Goal: Task Accomplishment & Management: Use online tool/utility

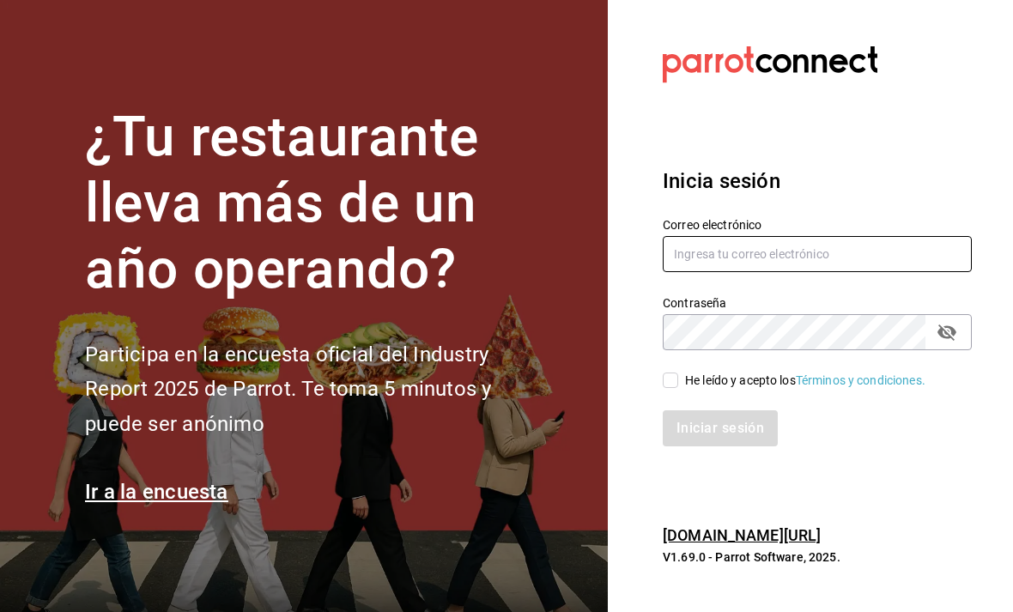
click at [893, 272] on input "text" at bounding box center [817, 254] width 309 height 36
type input "ray.puebla@grupocosteno.com"
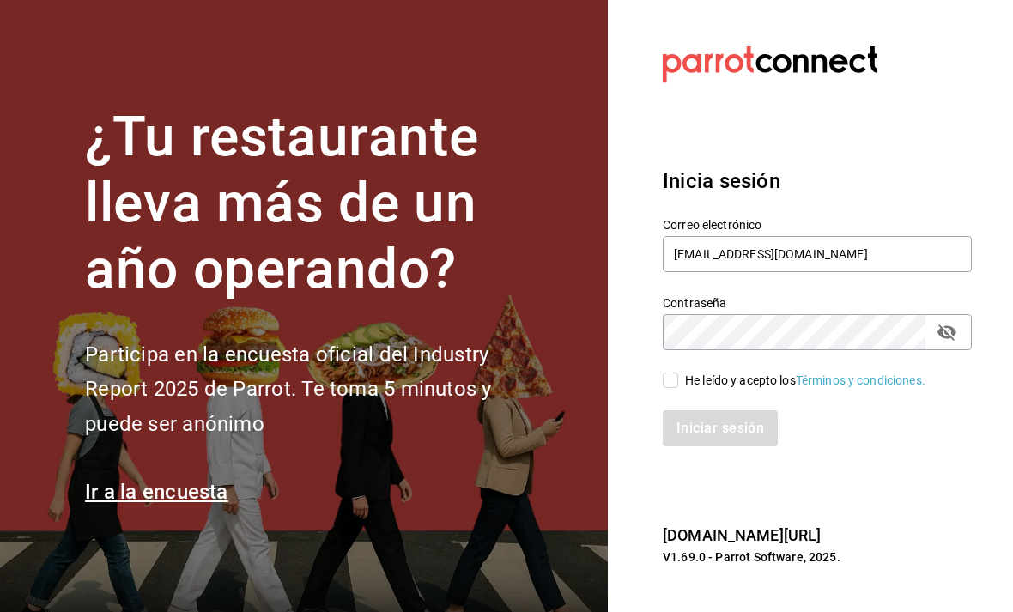
click at [674, 388] on input "He leído y acepto los Términos y condiciones." at bounding box center [670, 380] width 15 height 15
checkbox input "true"
click at [742, 446] on button "Iniciar sesión" at bounding box center [721, 428] width 117 height 36
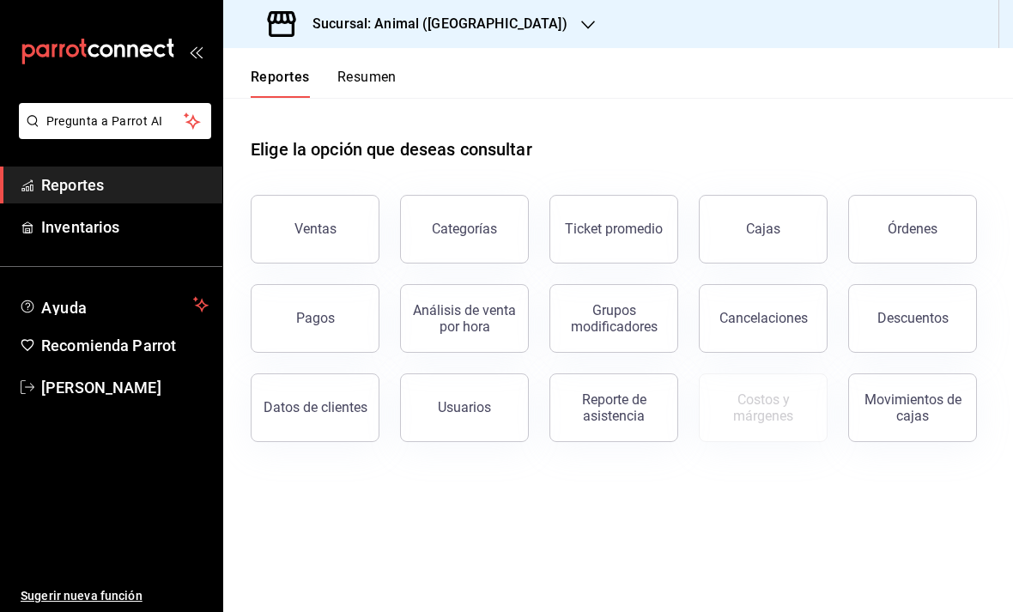
click at [581, 18] on icon "button" at bounding box center [588, 25] width 14 height 14
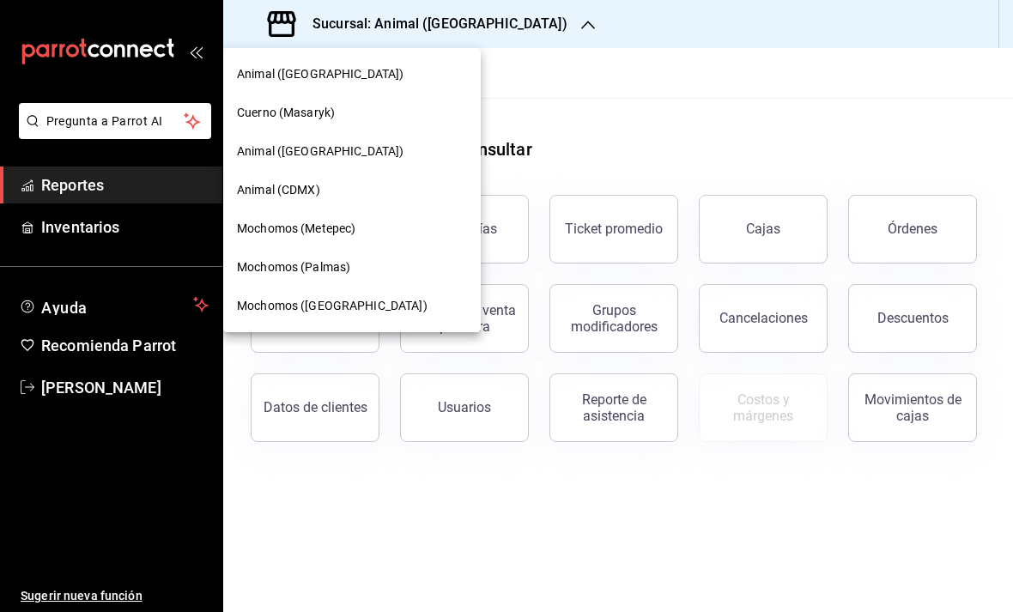
click at [297, 227] on span "Mochomos (Metepec)" at bounding box center [296, 229] width 118 height 18
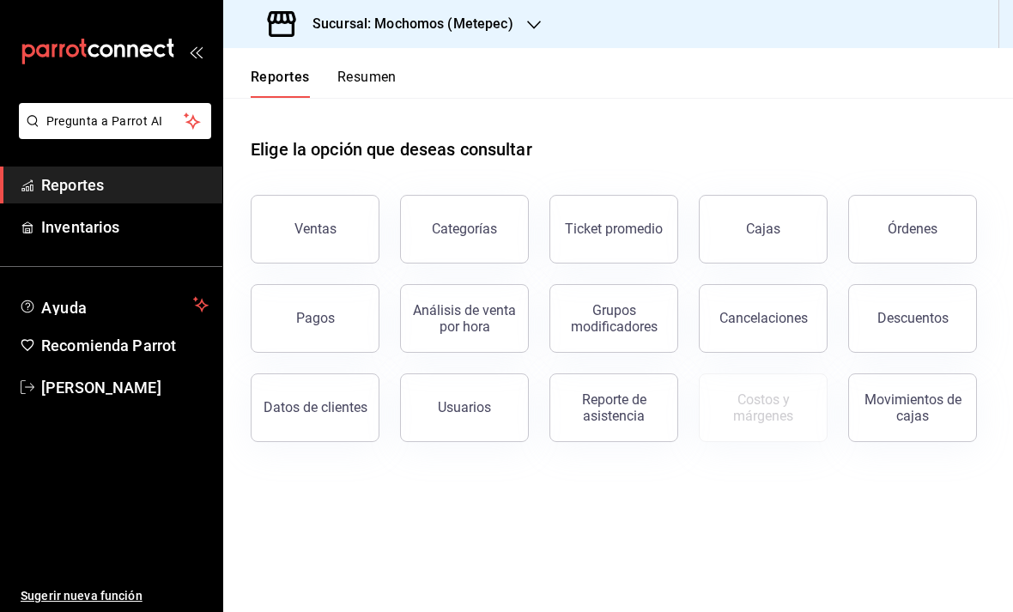
click at [314, 215] on button "Ventas" at bounding box center [315, 229] width 129 height 69
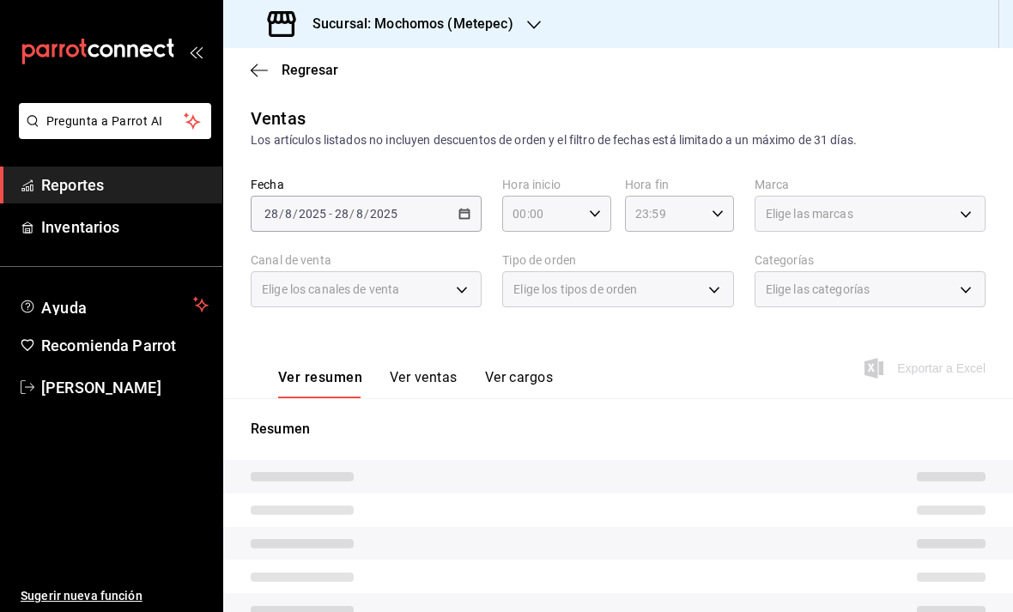
click at [463, 204] on div "[DATE] [DATE] - [DATE] [DATE]" at bounding box center [366, 214] width 231 height 36
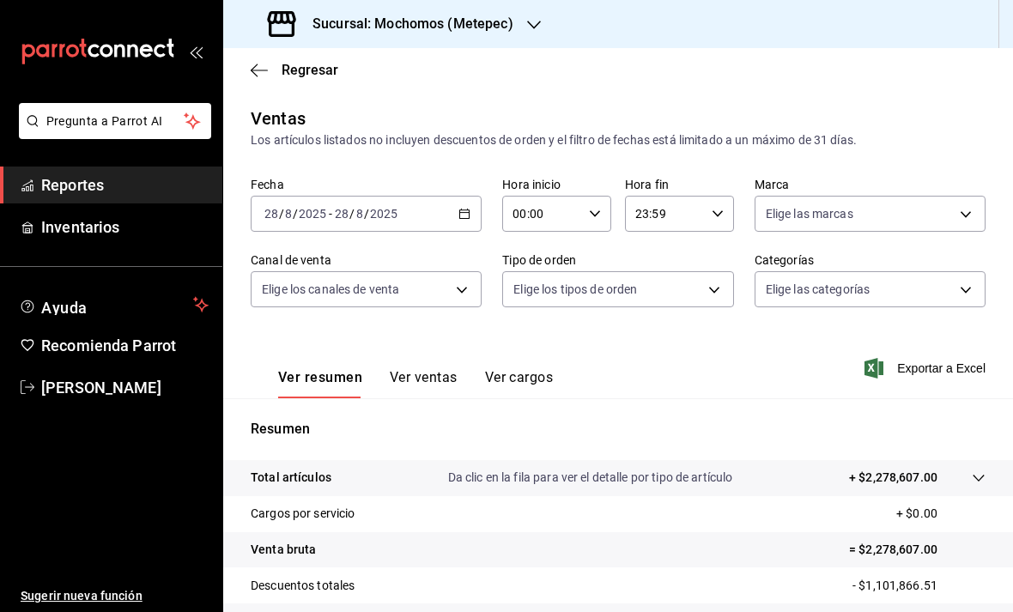
click at [467, 216] on icon "button" at bounding box center [464, 214] width 12 height 12
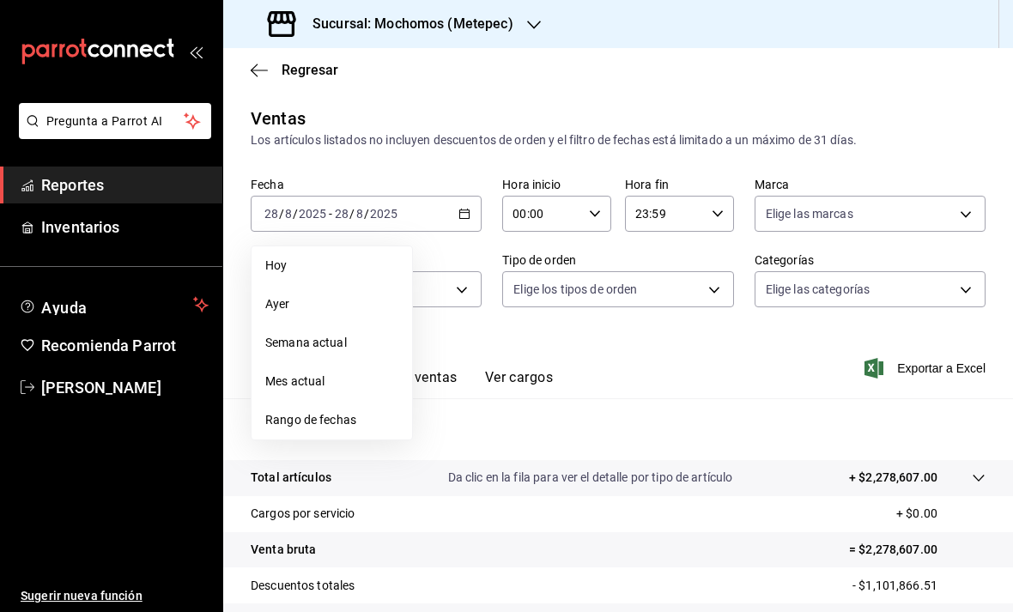
click at [318, 421] on span "Rango de fechas" at bounding box center [331, 420] width 133 height 18
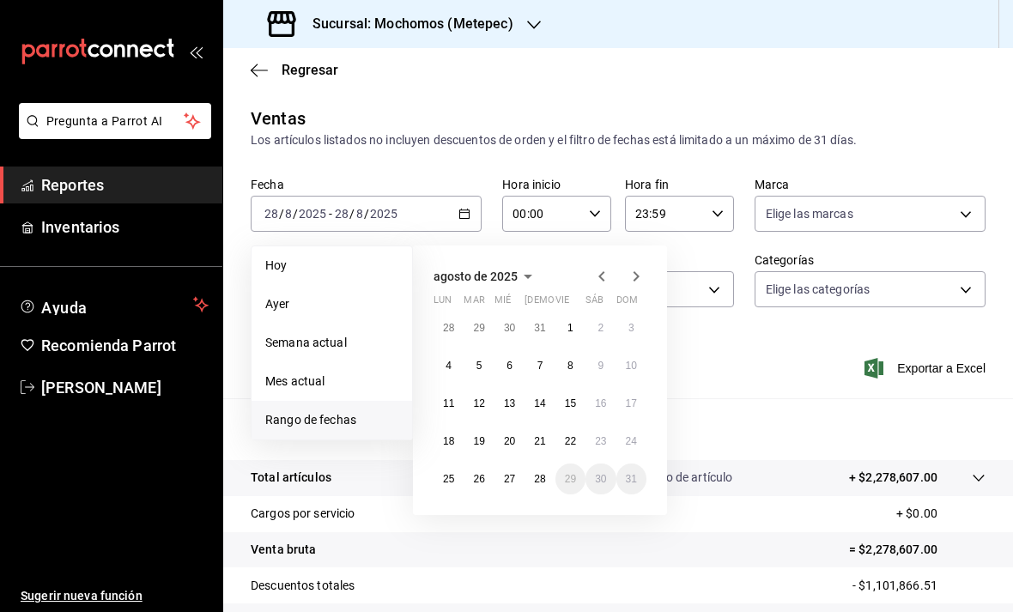
click at [518, 482] on button "27" at bounding box center [509, 478] width 30 height 31
click at [541, 476] on abbr "28" at bounding box center [539, 479] width 11 height 12
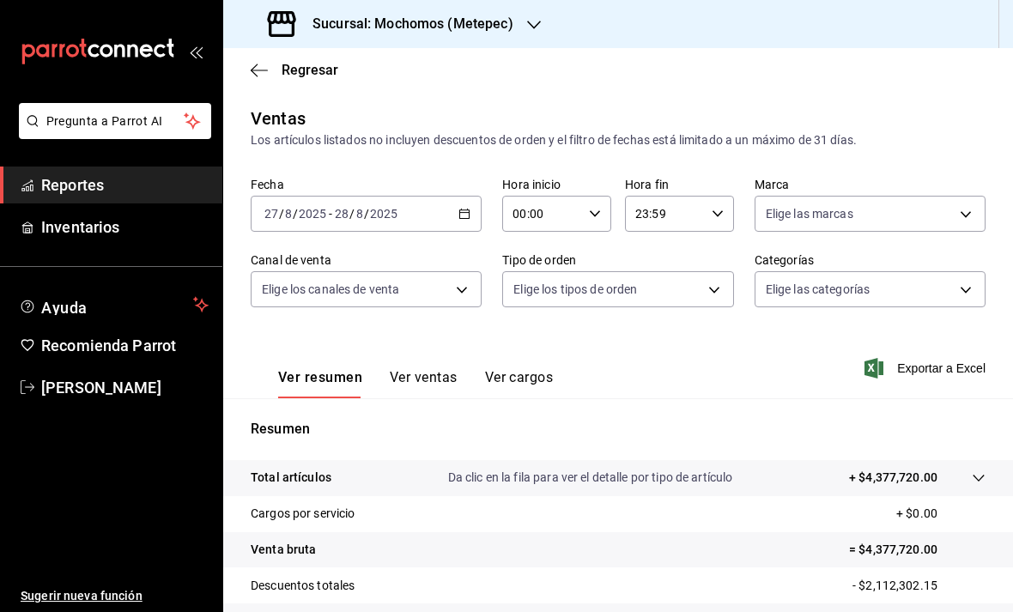
click at [597, 203] on div "00:00 Hora inicio" at bounding box center [556, 214] width 109 height 36
click at [536, 344] on span "05" at bounding box center [529, 337] width 27 height 14
type input "05:00"
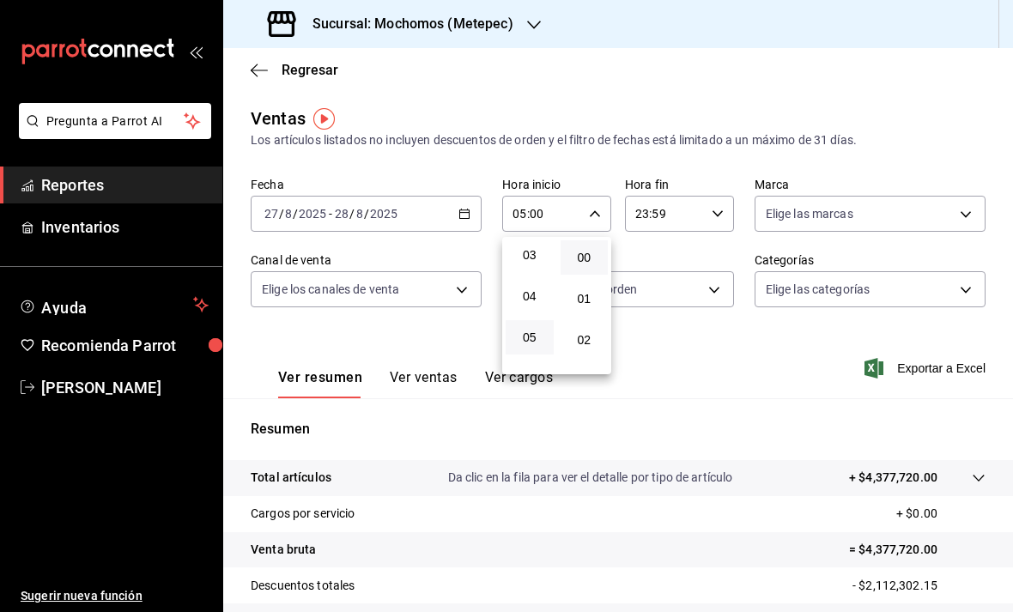
click at [656, 335] on div at bounding box center [506, 306] width 1013 height 612
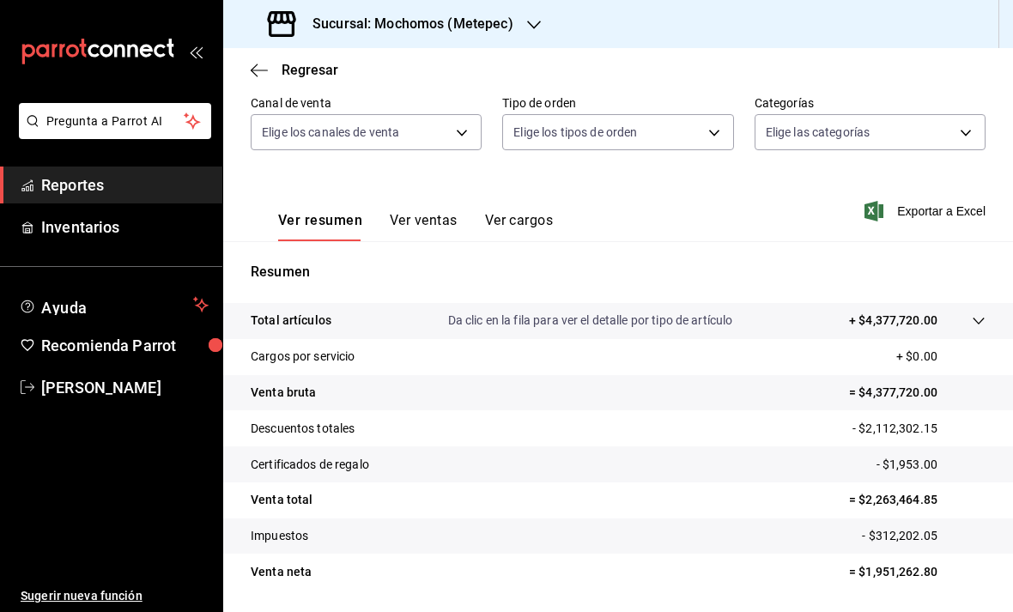
scroll to position [155, 0]
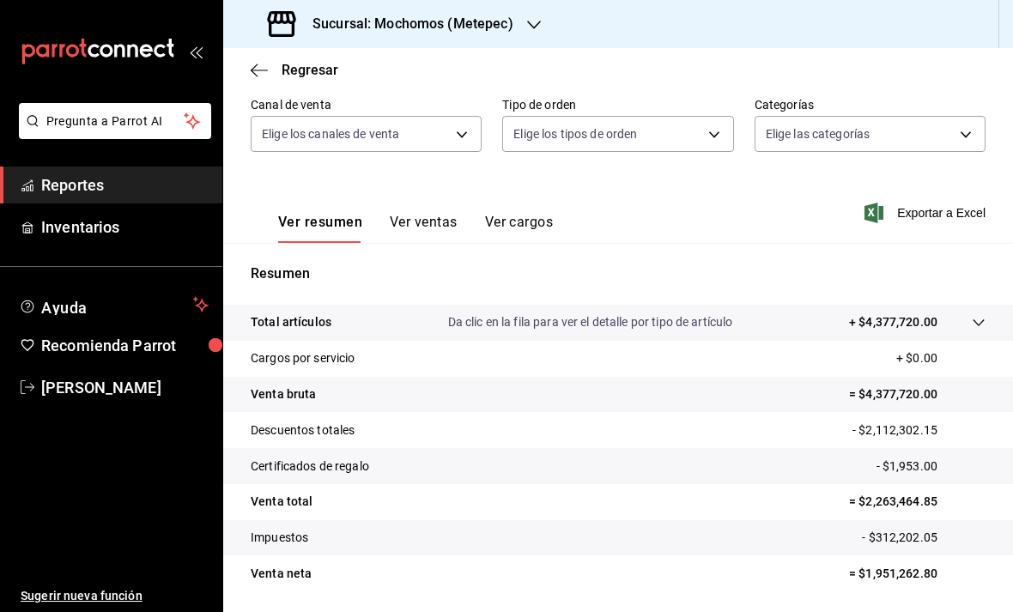
click at [972, 317] on icon at bounding box center [979, 323] width 14 height 14
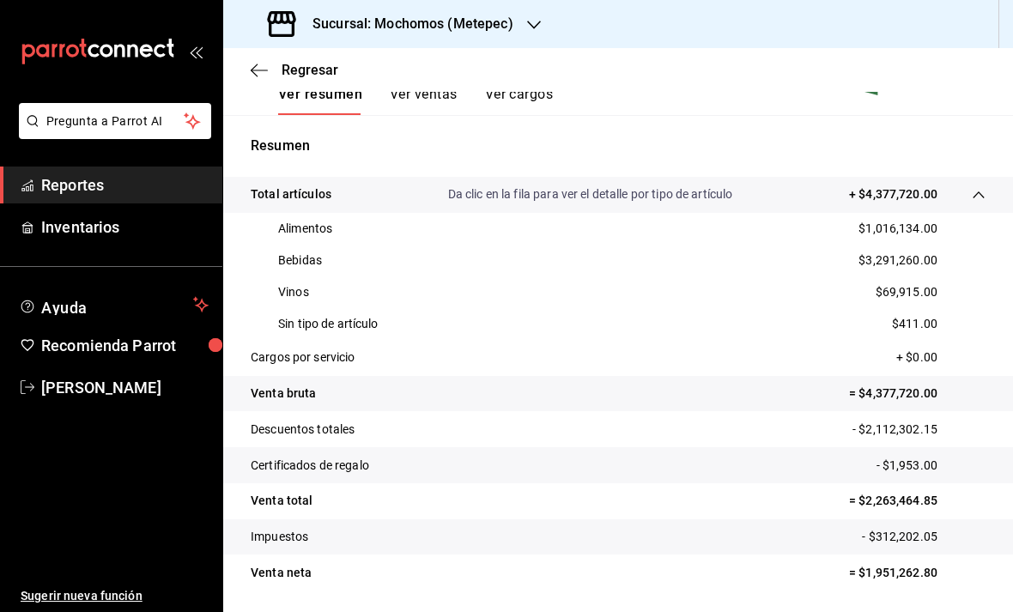
scroll to position [282, 0]
click at [537, 19] on icon "button" at bounding box center [534, 25] width 14 height 14
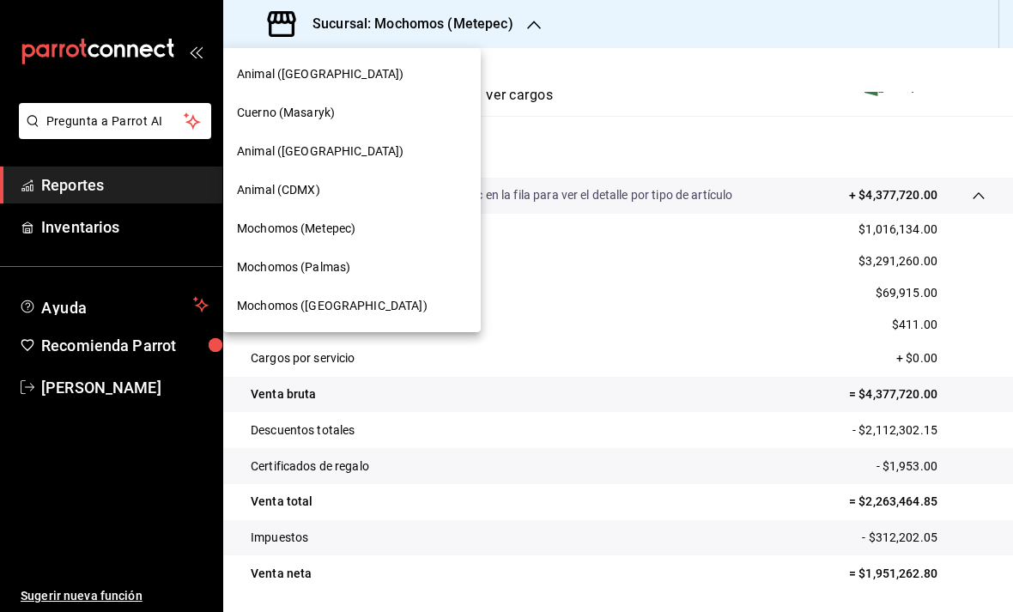
click at [270, 262] on span "Mochomos (Palmas)" at bounding box center [293, 267] width 113 height 18
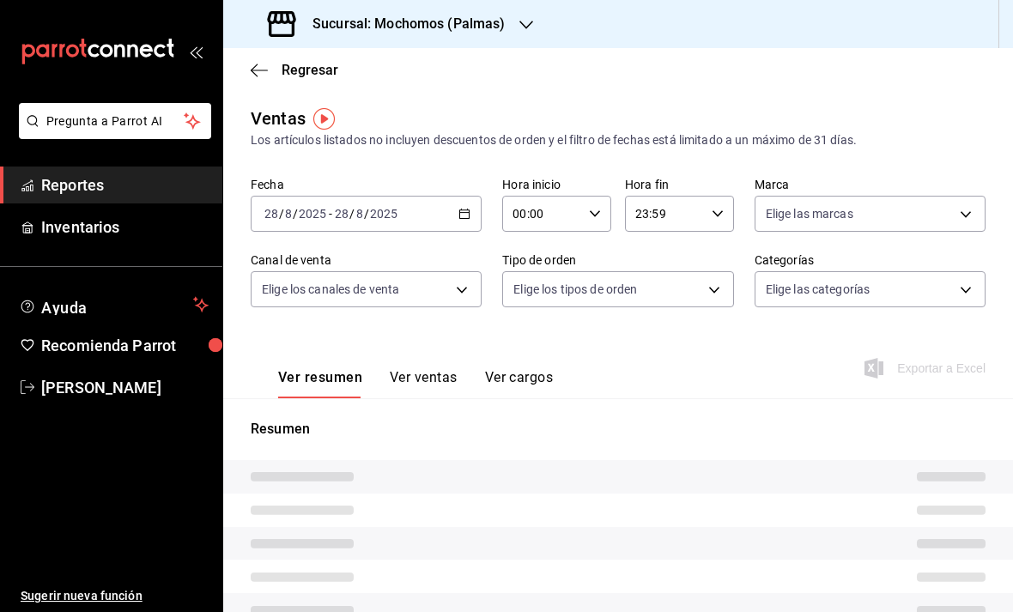
type input "05:00"
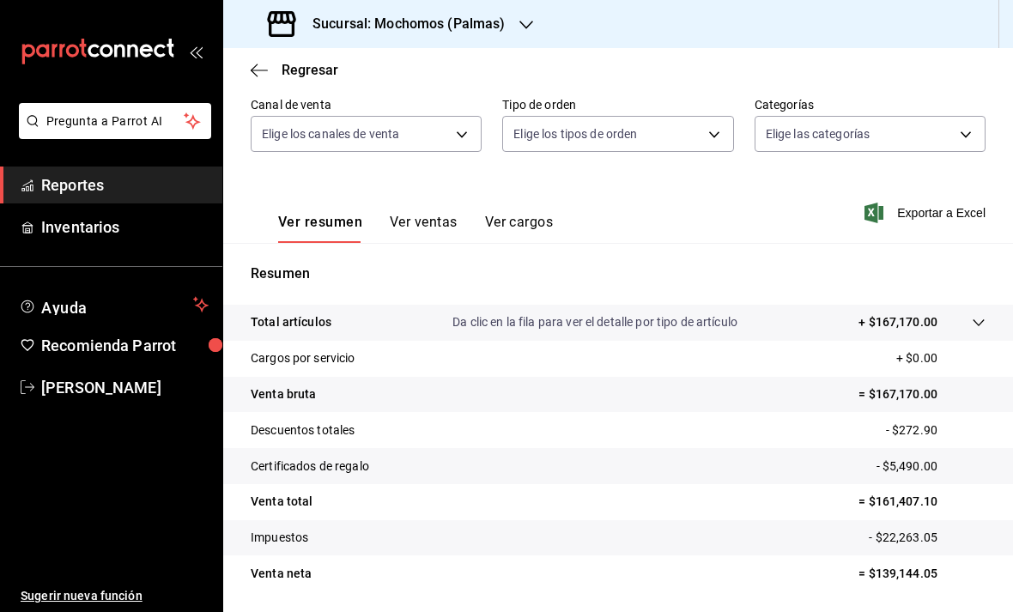
scroll to position [55, 0]
click at [531, 25] on icon "button" at bounding box center [526, 25] width 14 height 14
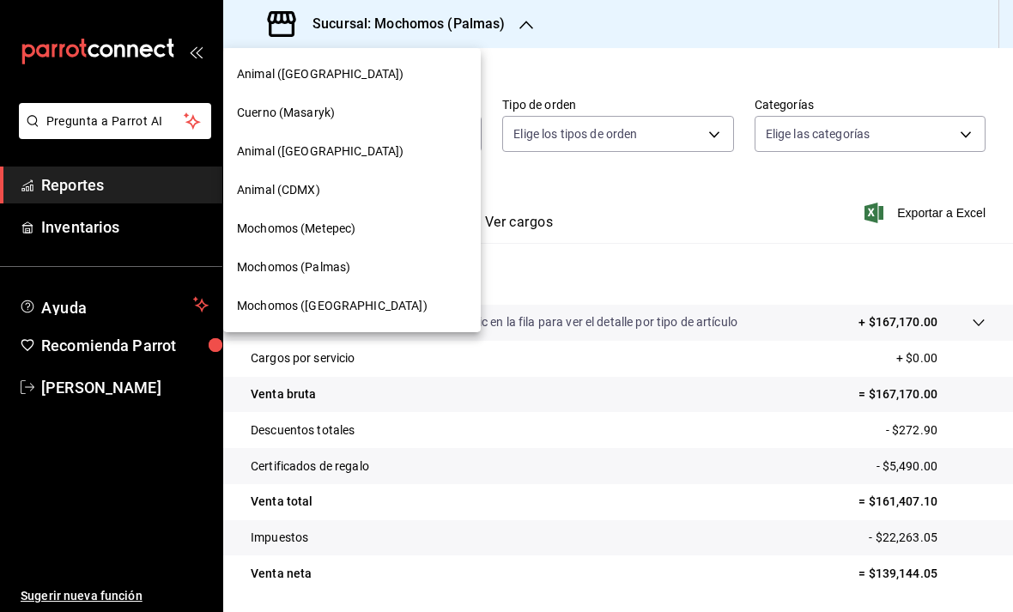
click at [279, 148] on span "Animal ([GEOGRAPHIC_DATA])" at bounding box center [320, 151] width 167 height 18
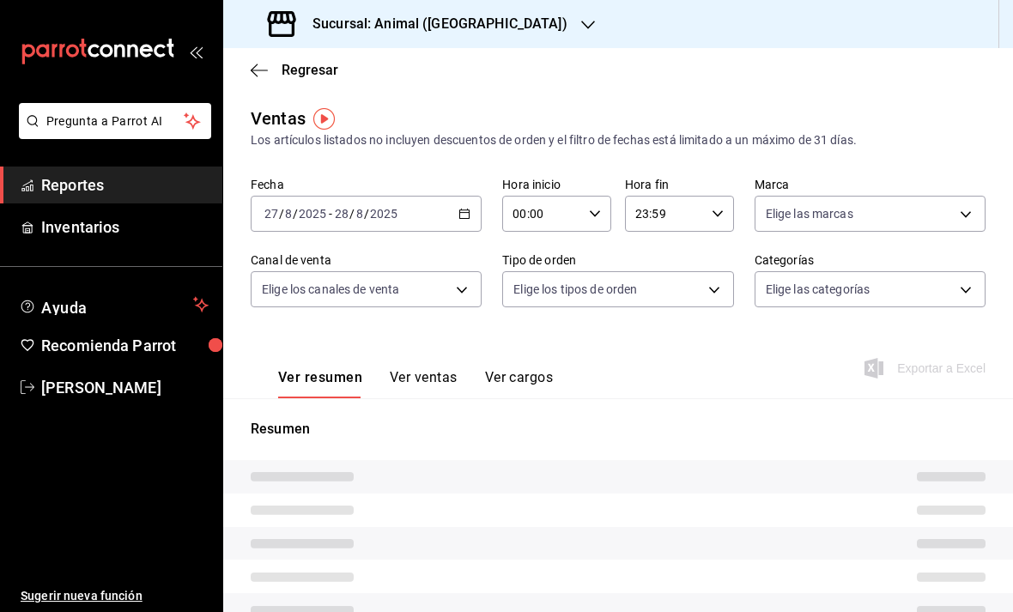
type input "05:00"
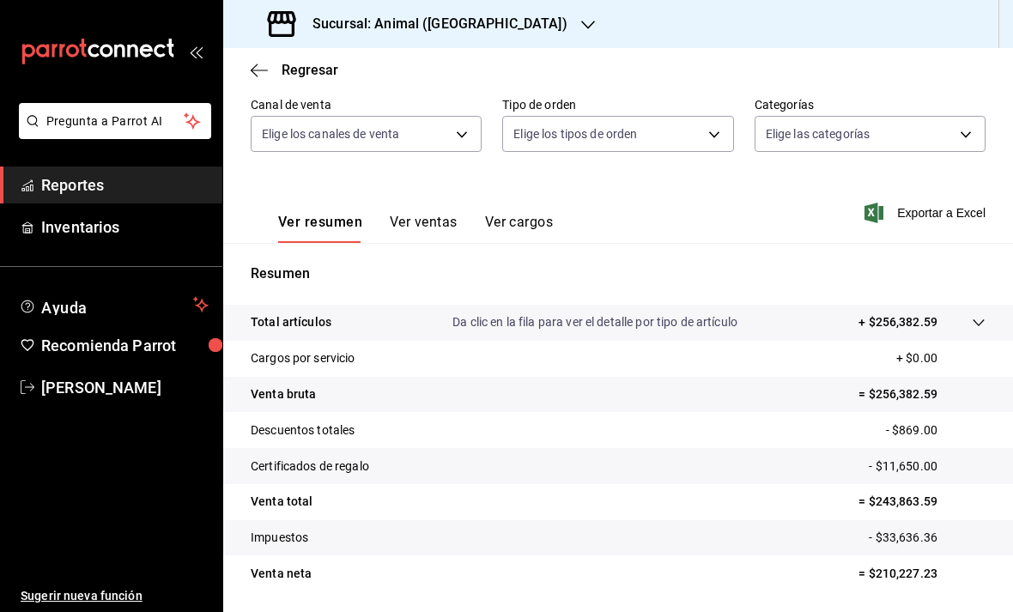
scroll to position [55, 0]
click at [581, 18] on icon "button" at bounding box center [588, 25] width 14 height 14
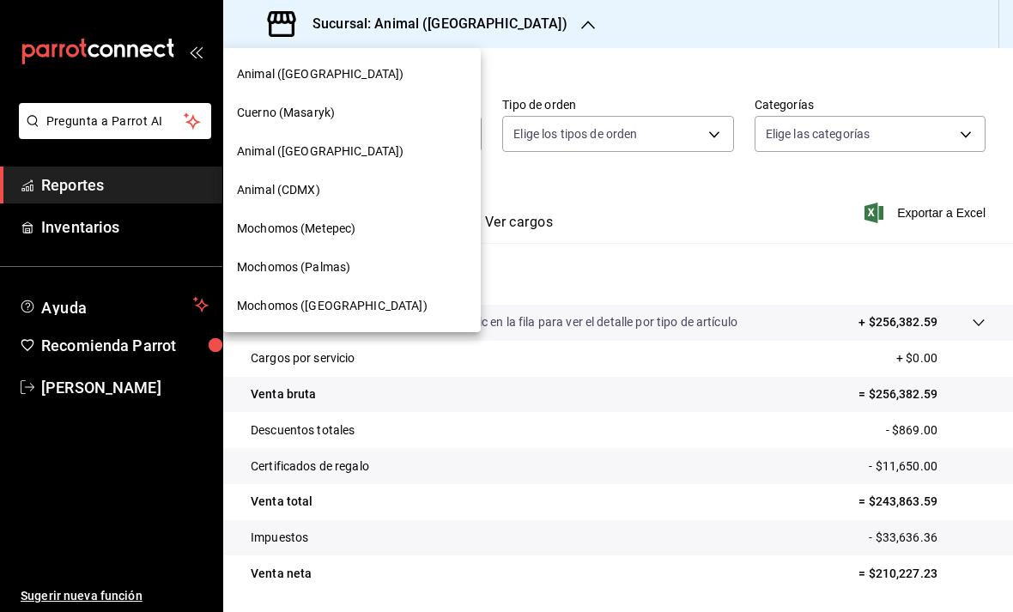
click at [305, 230] on span "Mochomos (Metepec)" at bounding box center [296, 229] width 118 height 18
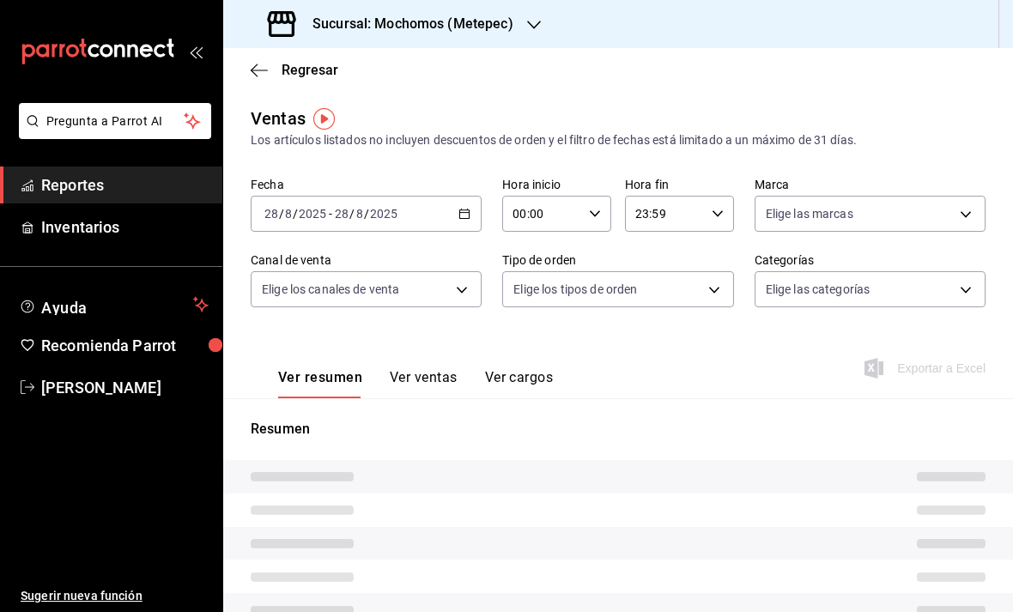
type input "05:00"
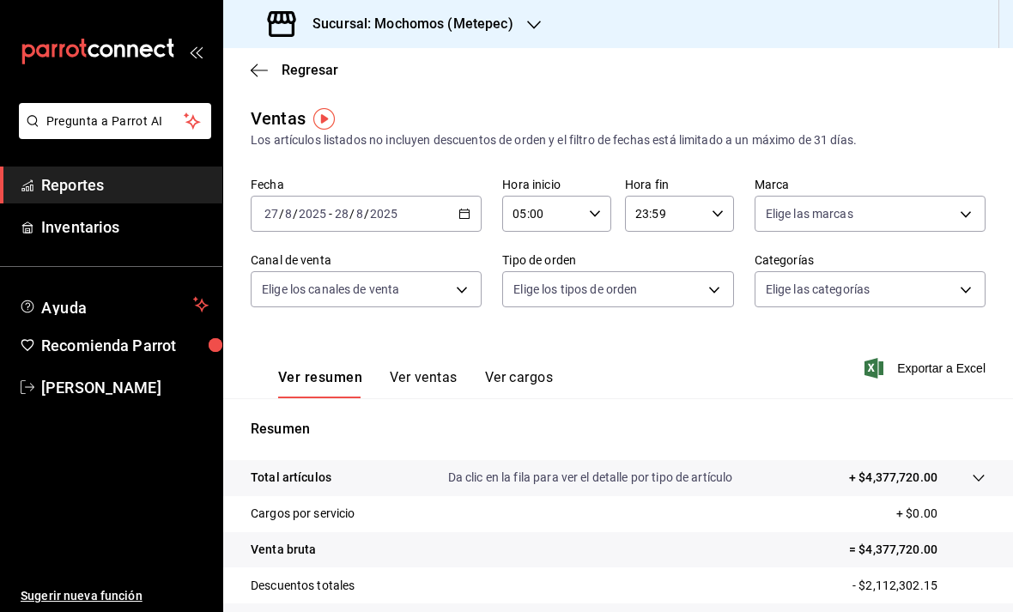
click at [979, 471] on icon at bounding box center [979, 478] width 14 height 14
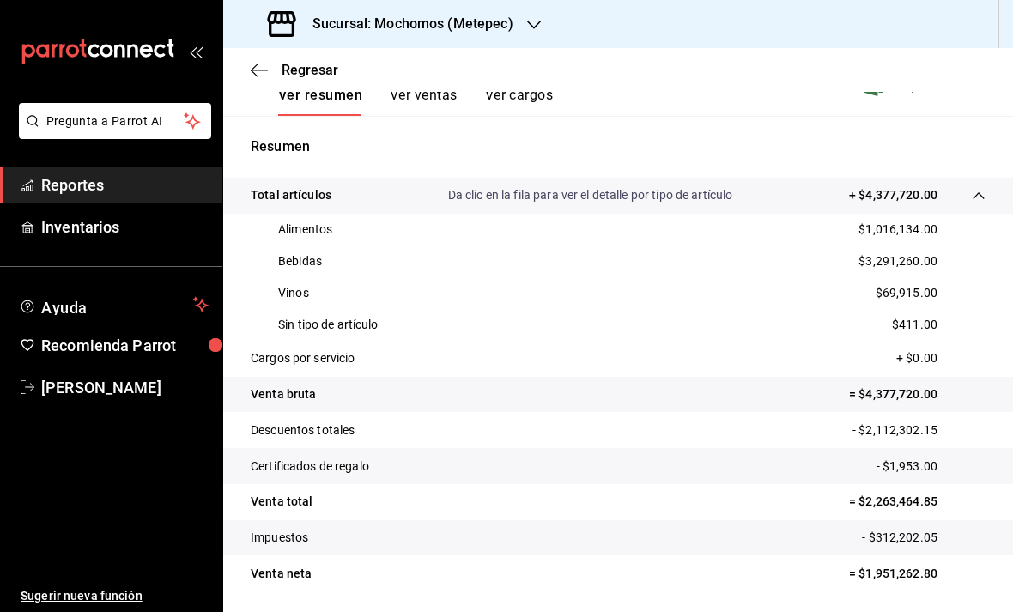
scroll to position [669, 0]
